Goal: Transaction & Acquisition: Purchase product/service

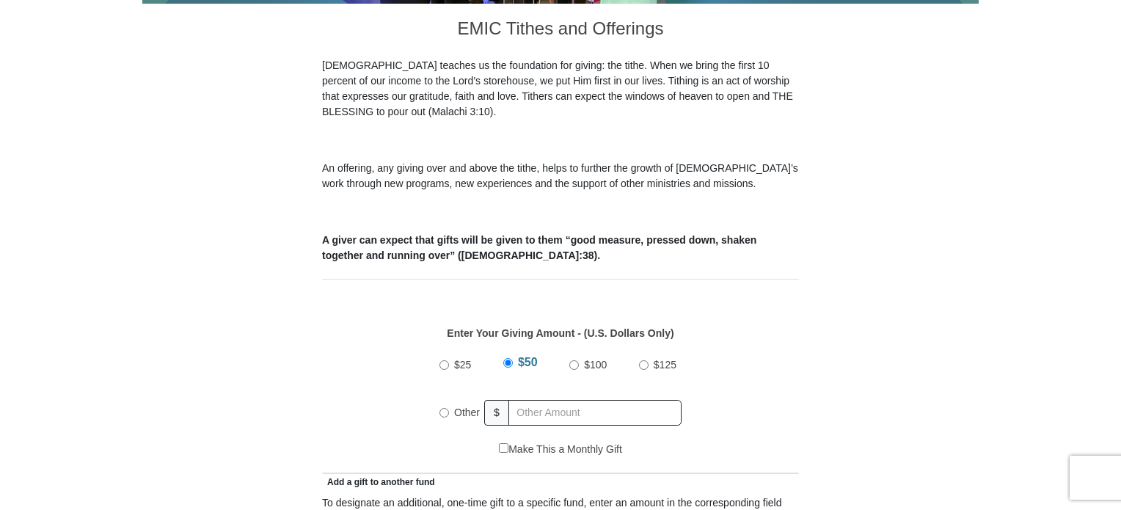
scroll to position [481, 0]
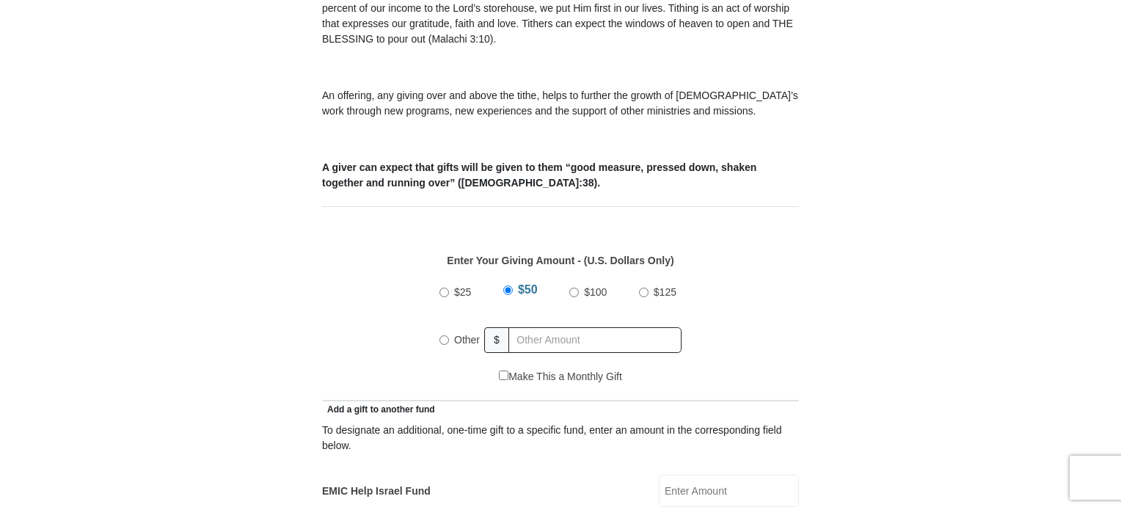
click at [572, 288] on input "$100" at bounding box center [575, 293] width 10 height 10
radio input "true"
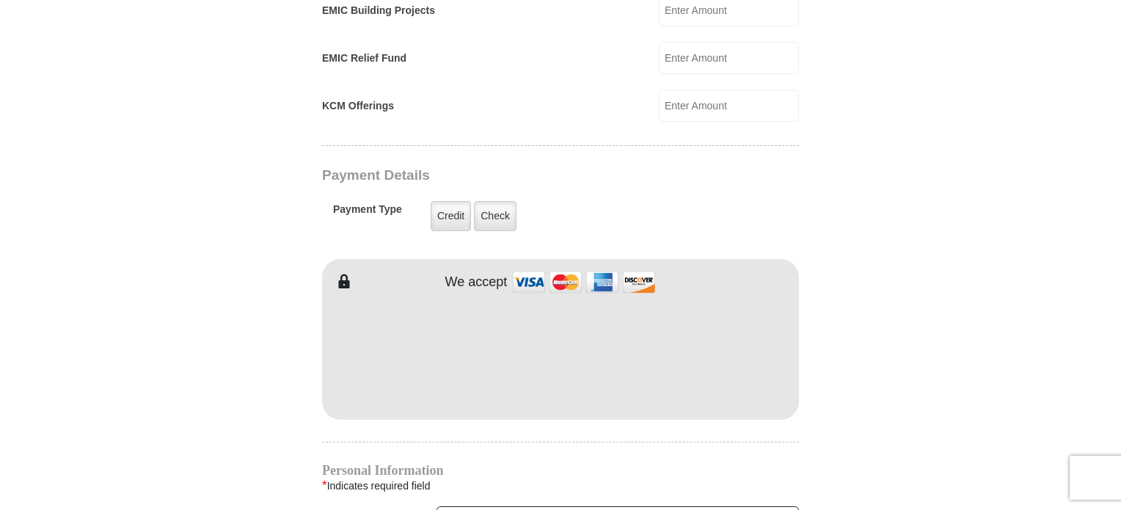
scroll to position [1064, 0]
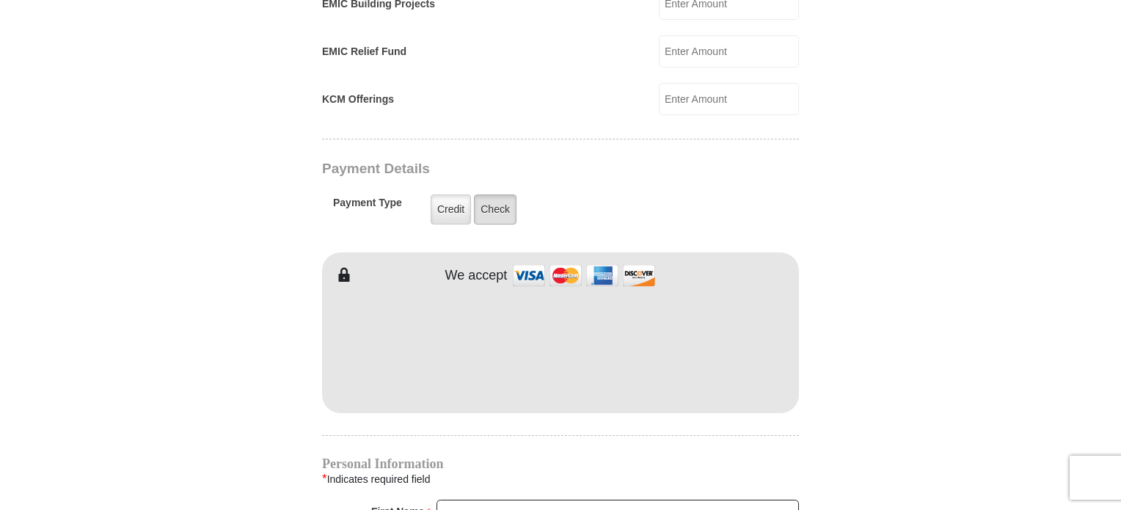
click at [492, 194] on label "Check" at bounding box center [495, 209] width 43 height 30
click at [0, 0] on input "Check" at bounding box center [0, 0] width 0 height 0
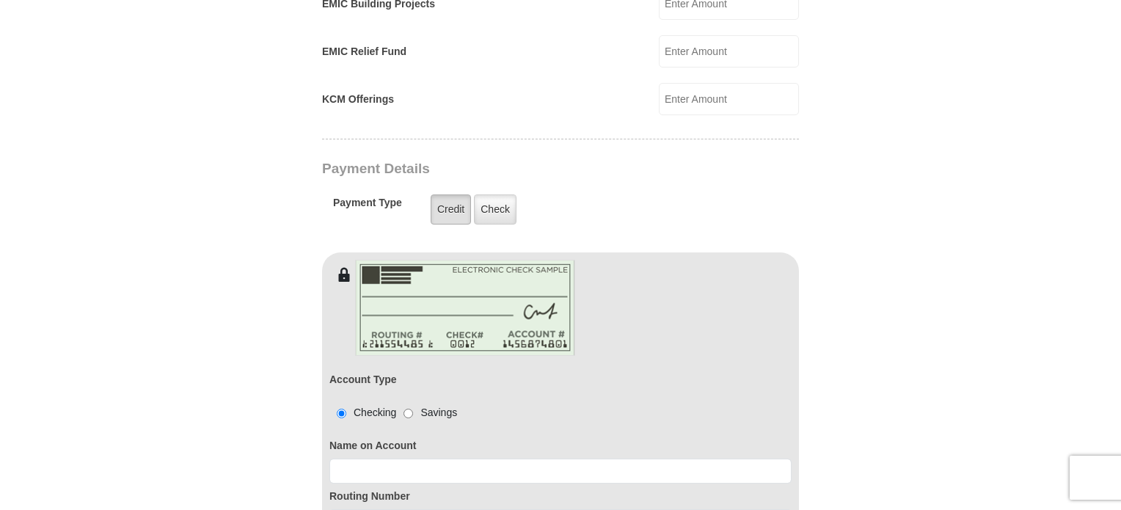
click at [442, 194] on label "Credit" at bounding box center [451, 209] width 40 height 30
click at [0, 0] on input "Credit" at bounding box center [0, 0] width 0 height 0
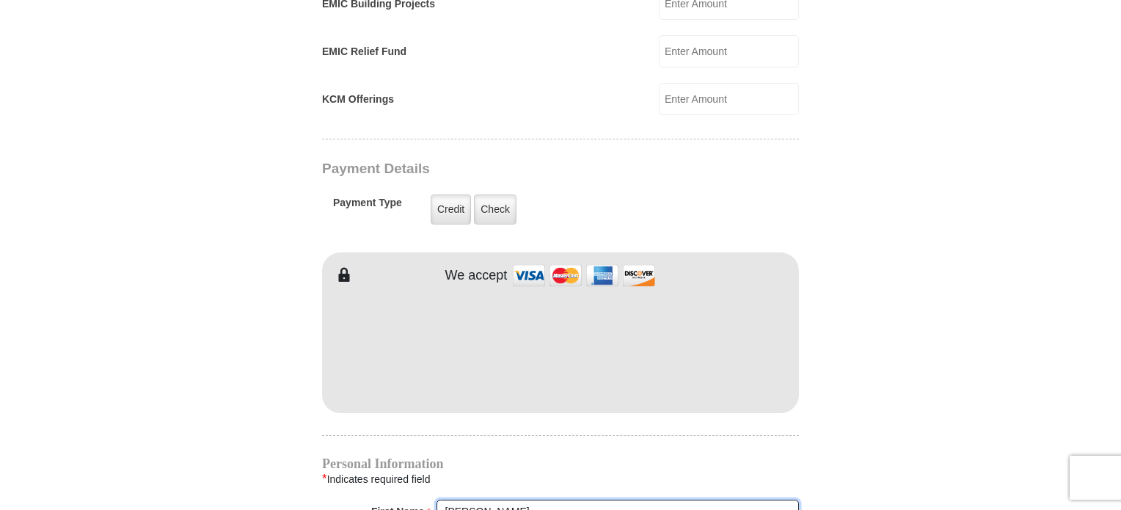
type input "[PERSON_NAME]"
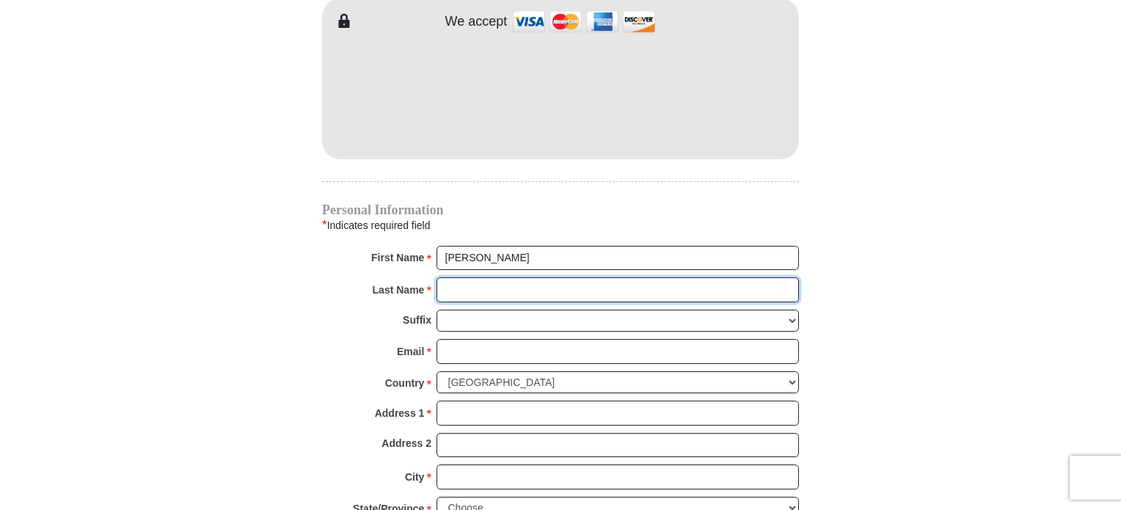
scroll to position [1332, 0]
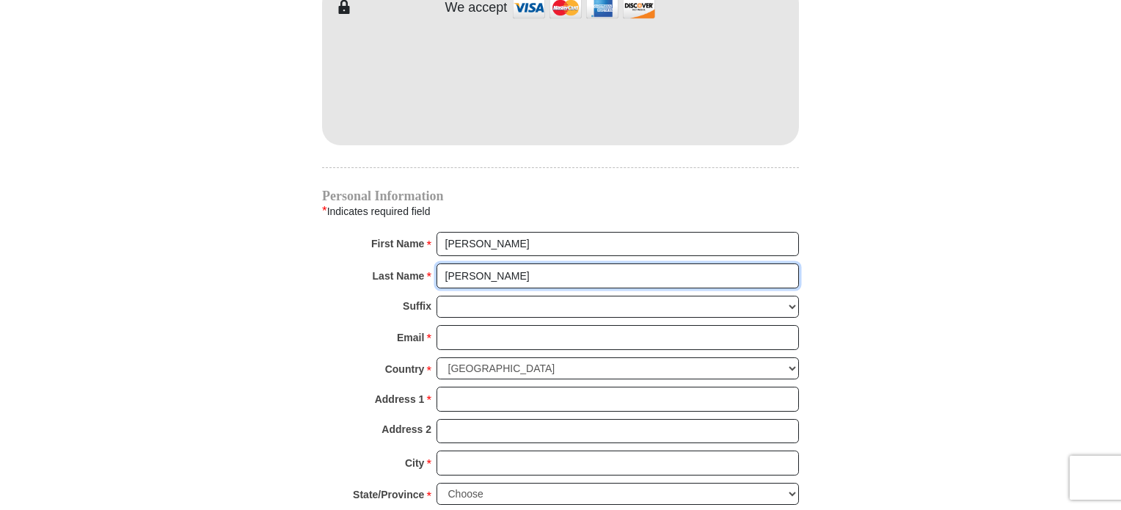
type input "[PERSON_NAME]"
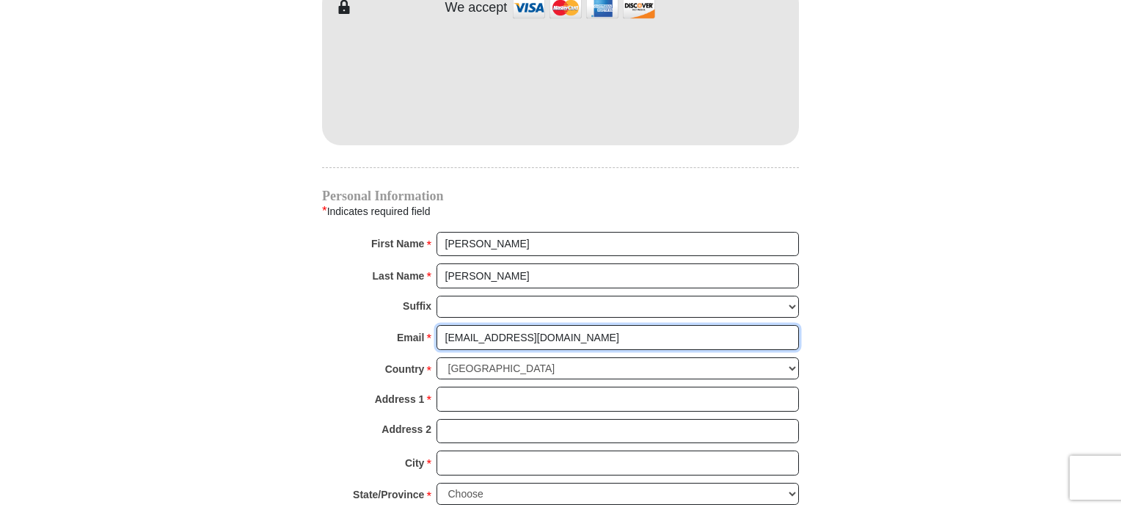
type input "[EMAIL_ADDRESS][DOMAIN_NAME]"
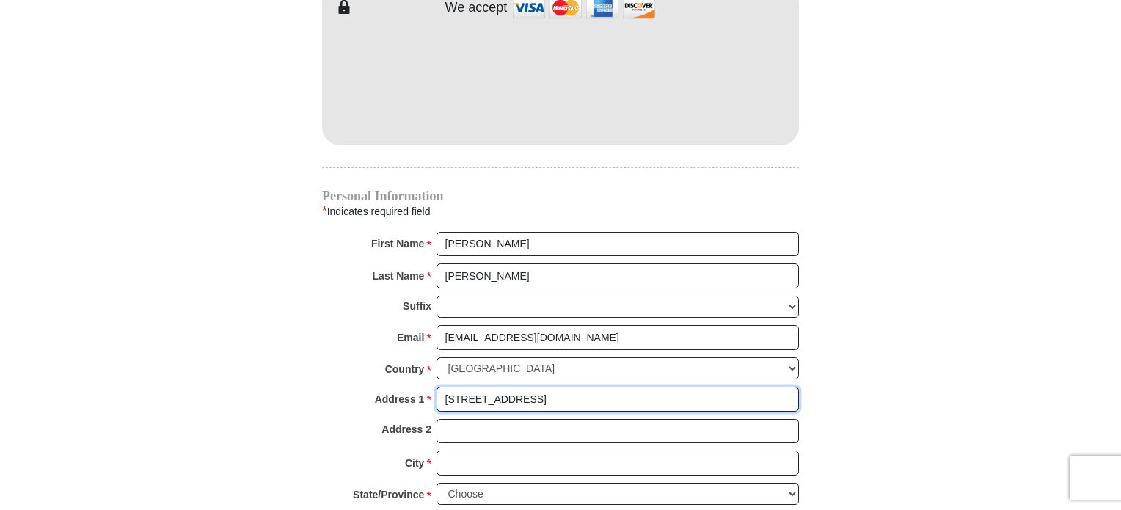
type input "[STREET_ADDRESS]"
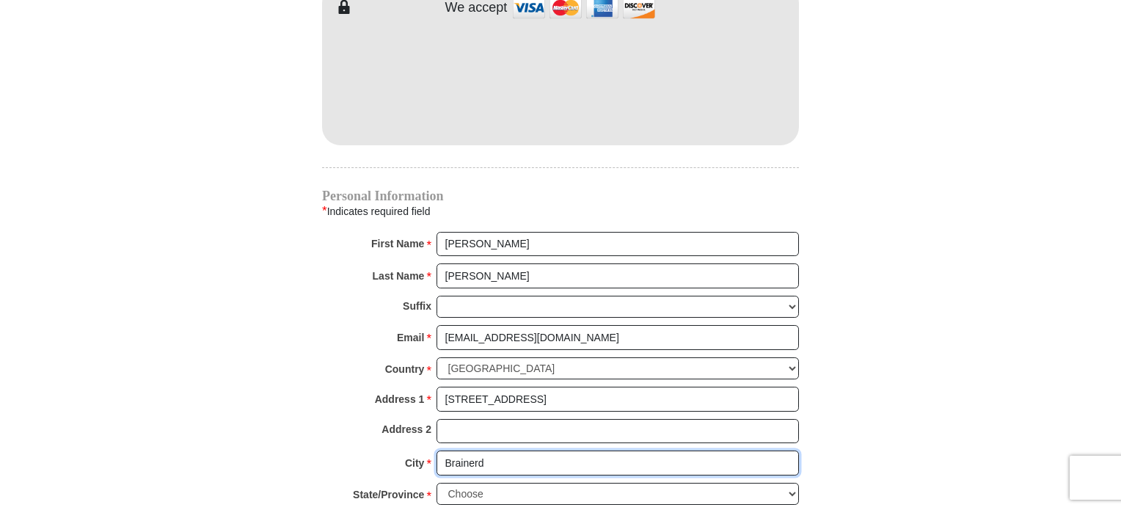
type input "Brainerd"
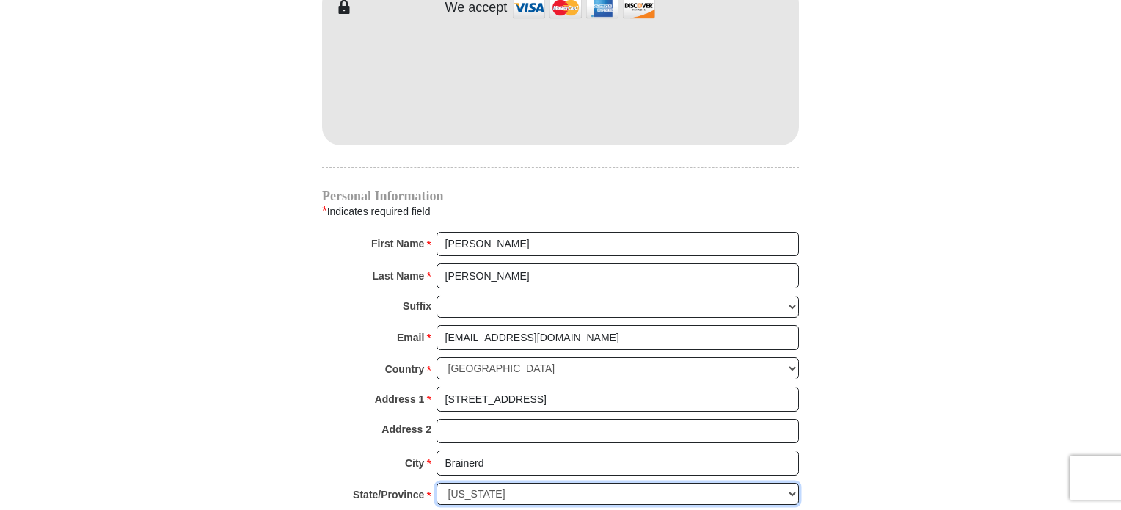
select select "MN"
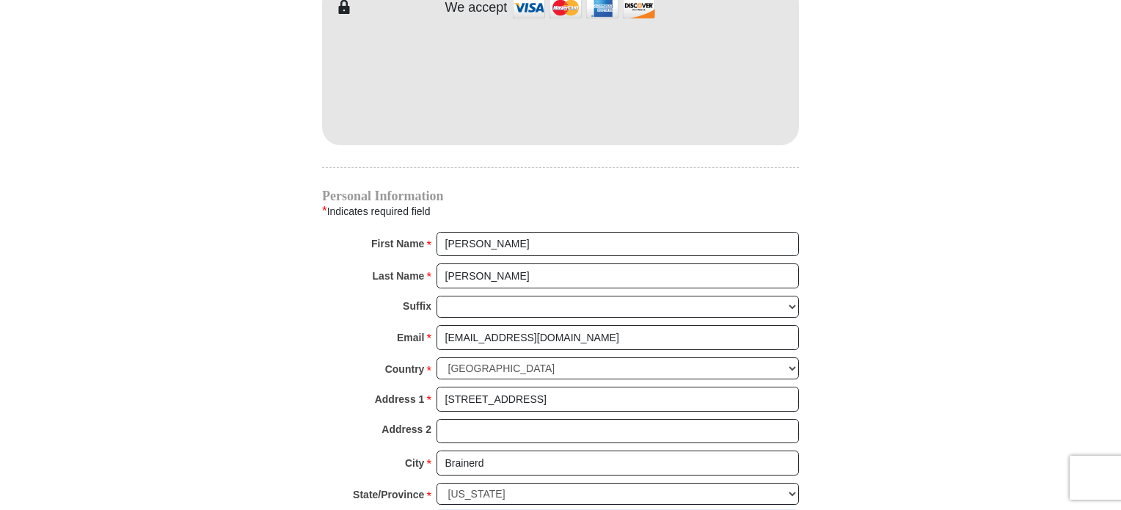
scroll to position [1335, 0]
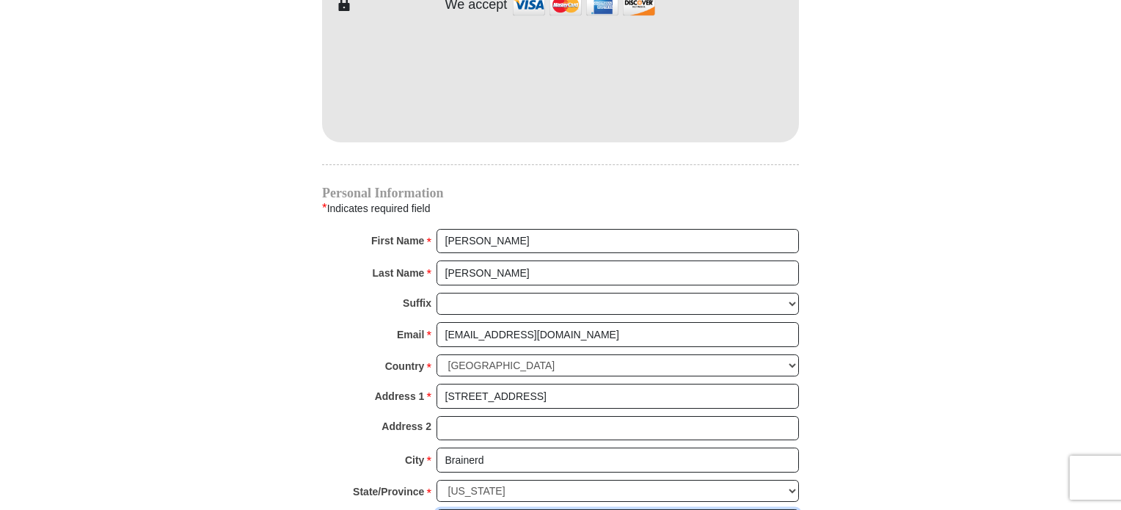
type input "56401"
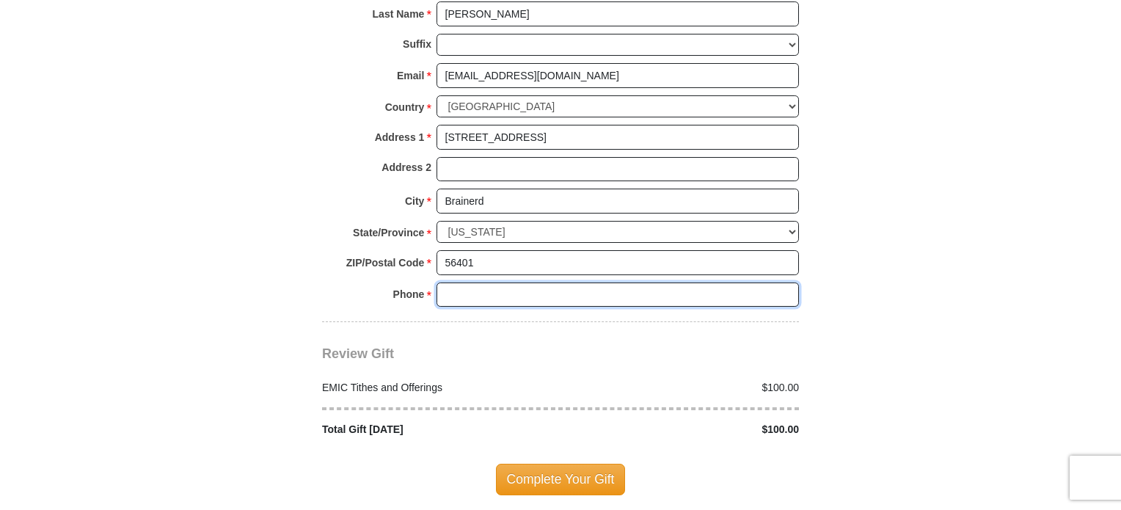
scroll to position [1609, 0]
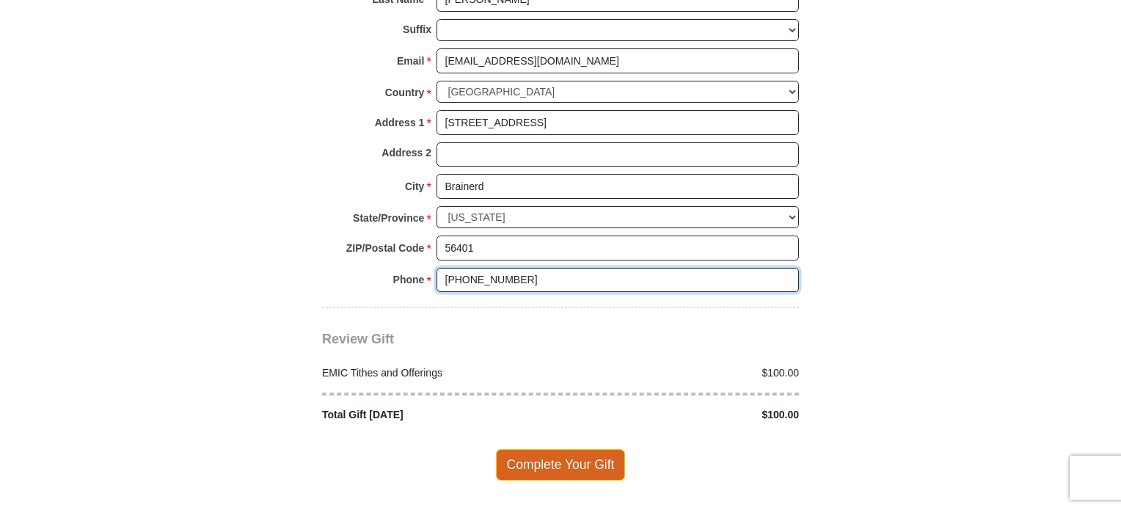
type input "[PHONE_NUMBER]"
click at [575, 449] on span "Complete Your Gift" at bounding box center [561, 464] width 130 height 31
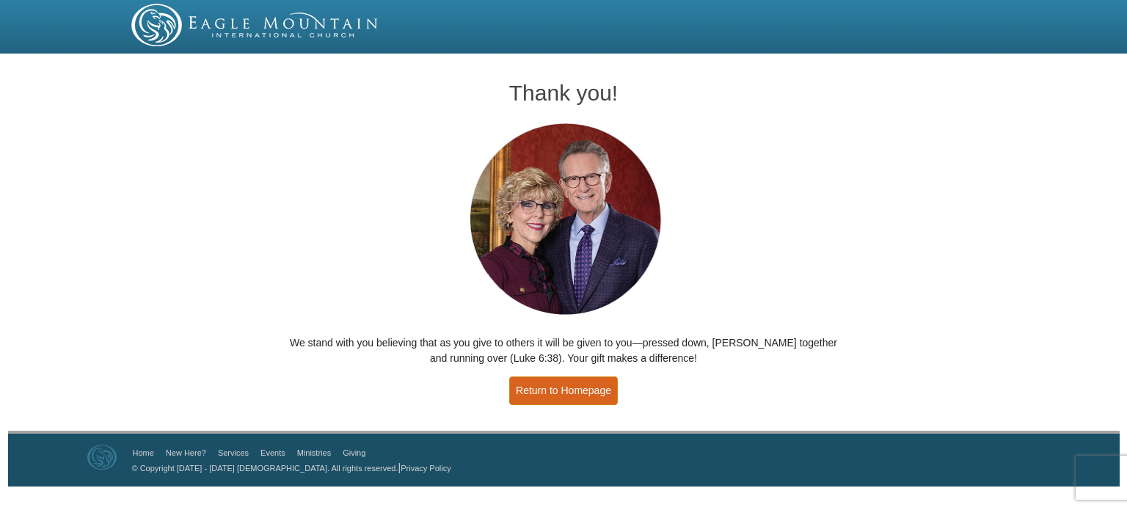
click at [592, 390] on link "Return to Homepage" at bounding box center [563, 391] width 109 height 29
